Goal: Task Accomplishment & Management: Use online tool/utility

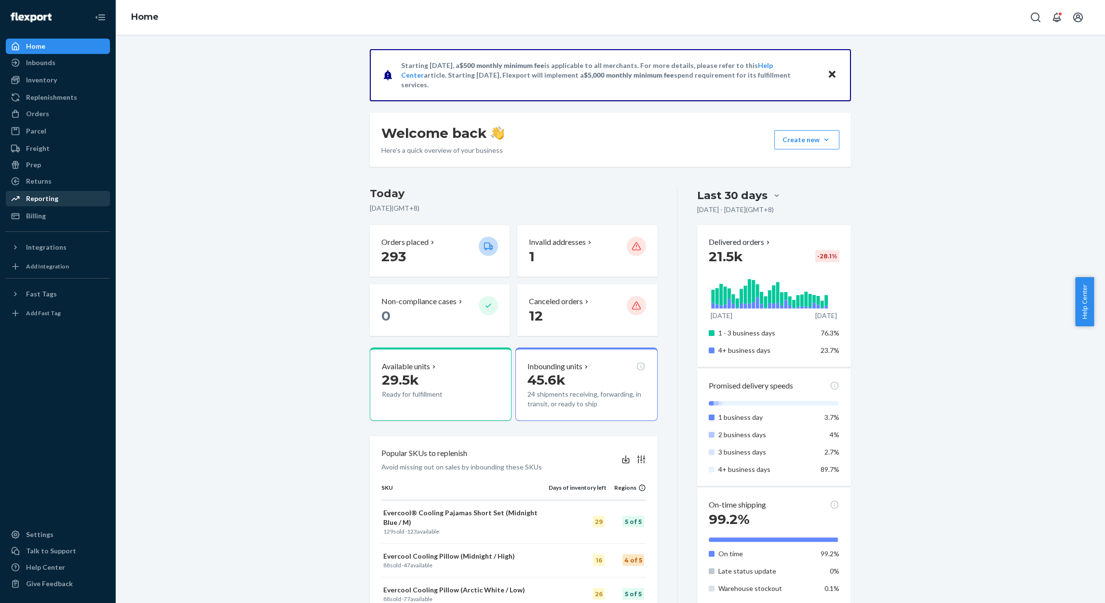
drag, startPoint x: 43, startPoint y: 200, endPoint x: 49, endPoint y: 204, distance: 6.7
click at [43, 200] on div "Reporting" at bounding box center [42, 199] width 32 height 10
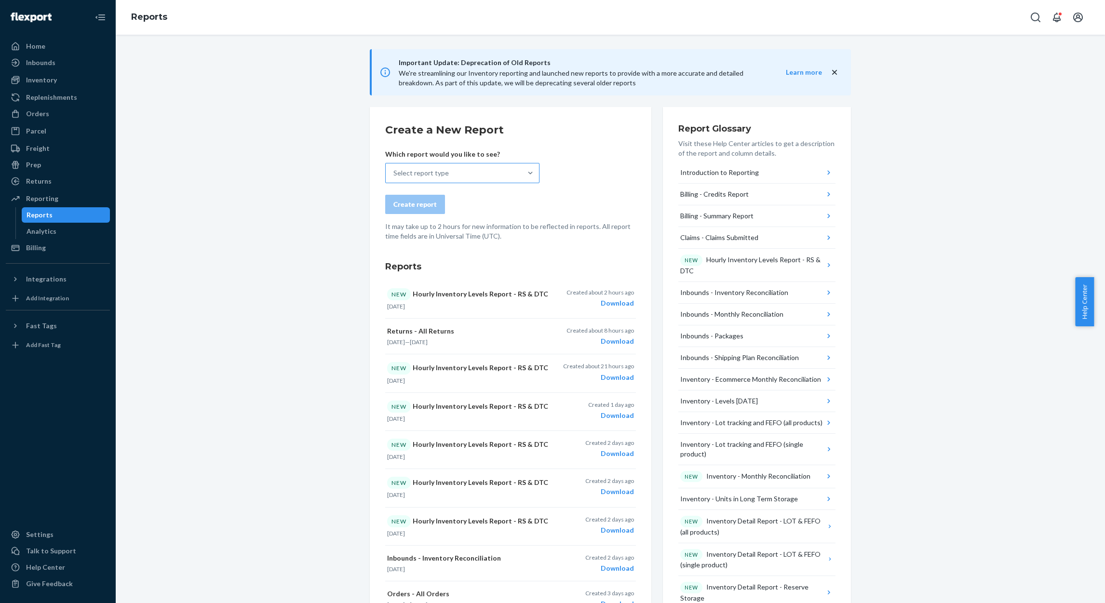
click at [502, 168] on div "Select report type" at bounding box center [454, 173] width 136 height 19
click at [395, 168] on input "Select report type" at bounding box center [394, 173] width 1 height 10
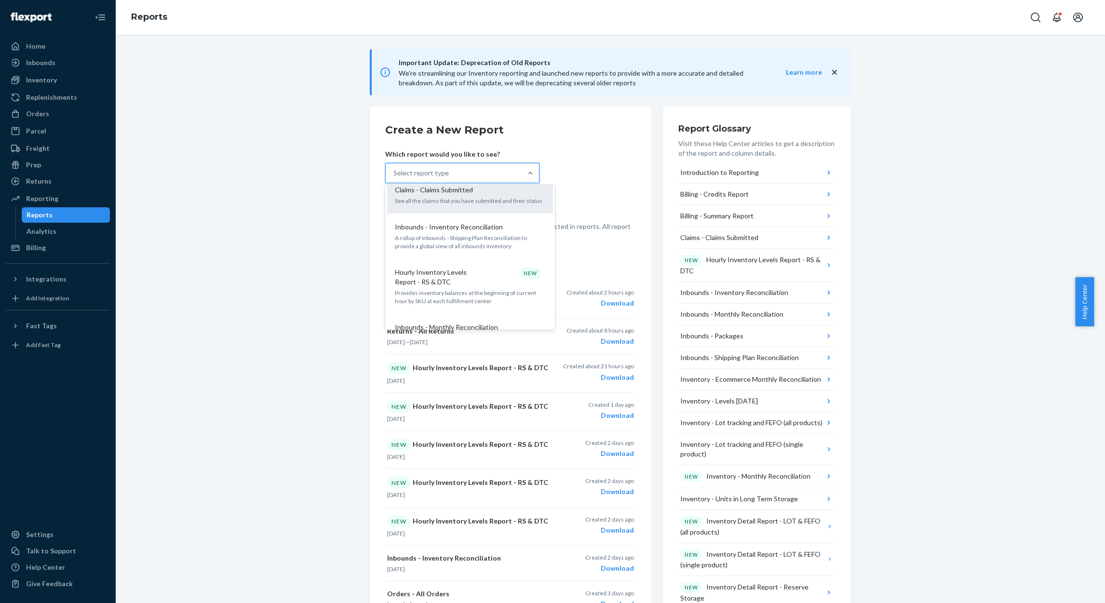
scroll to position [145, 0]
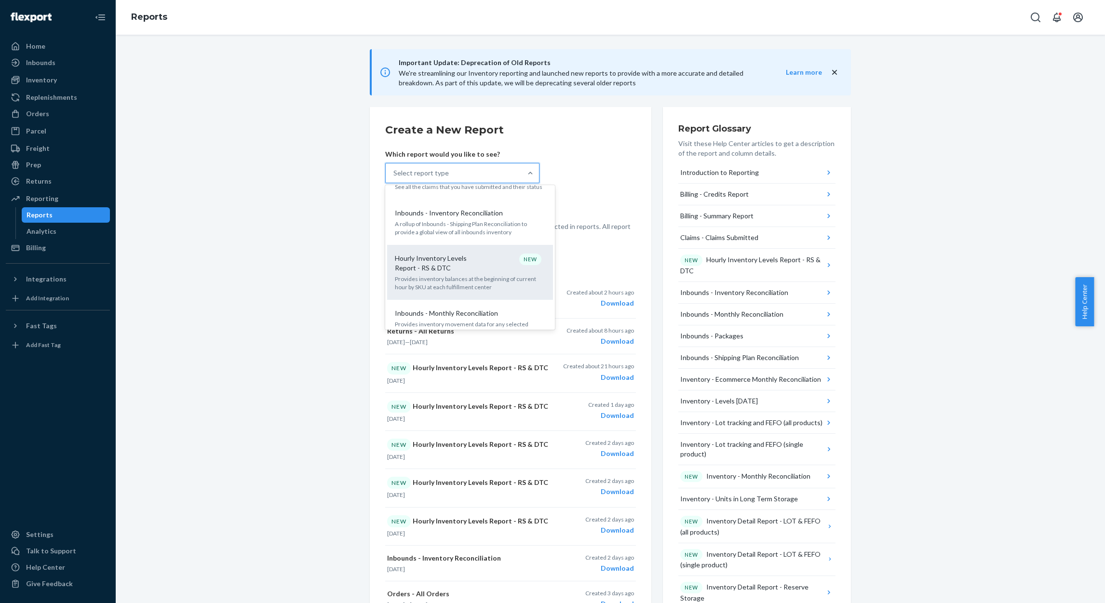
click at [444, 263] on p "Hourly Inventory Levels Report - RS & DTC" at bounding box center [441, 263] width 93 height 19
click at [395, 178] on input "option Hourly Inventory Levels Report - RS & DTC focused, 6 of 32. 32 results a…" at bounding box center [394, 173] width 1 height 10
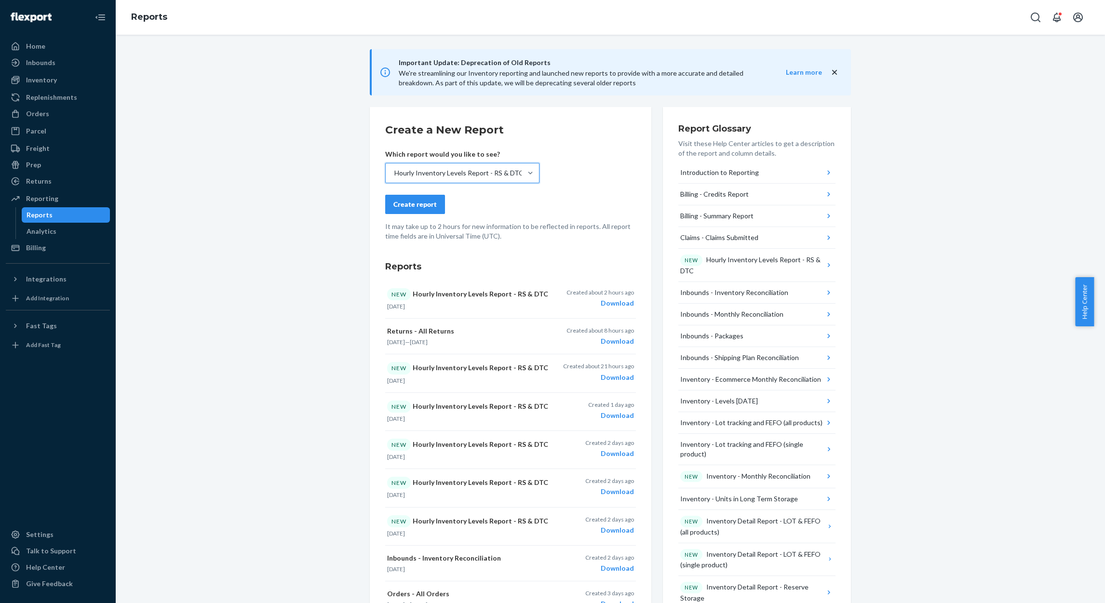
click at [410, 208] on div "Create report" at bounding box center [415, 205] width 43 height 10
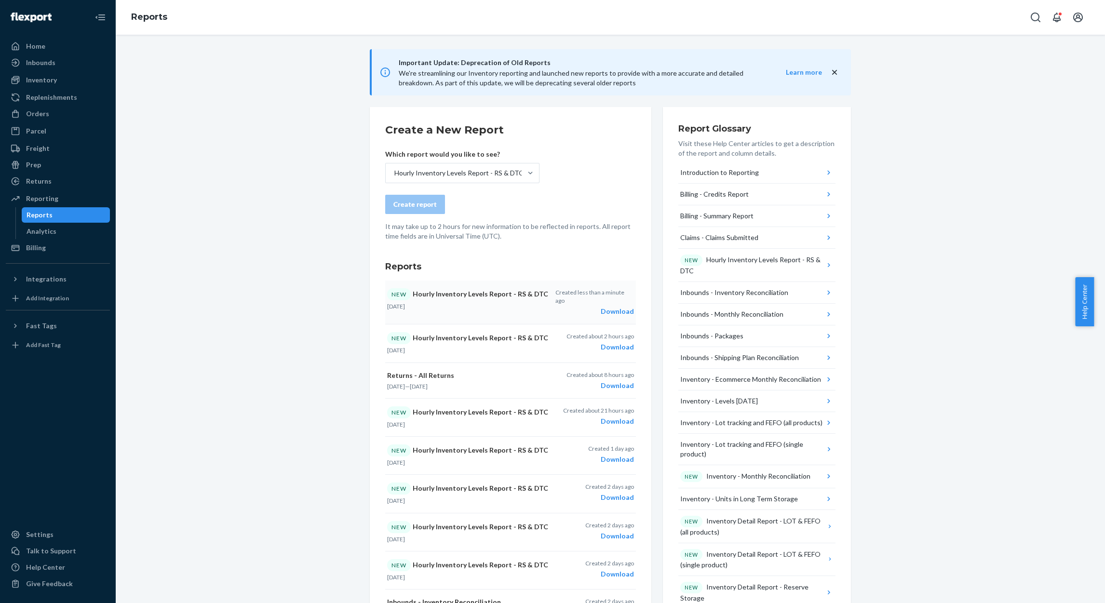
click at [606, 309] on button "NEW Hourly Inventory Levels Report - RS & DTC [DATE] Created less than a minute…" at bounding box center [510, 303] width 251 height 44
